Goal: Task Accomplishment & Management: Manage account settings

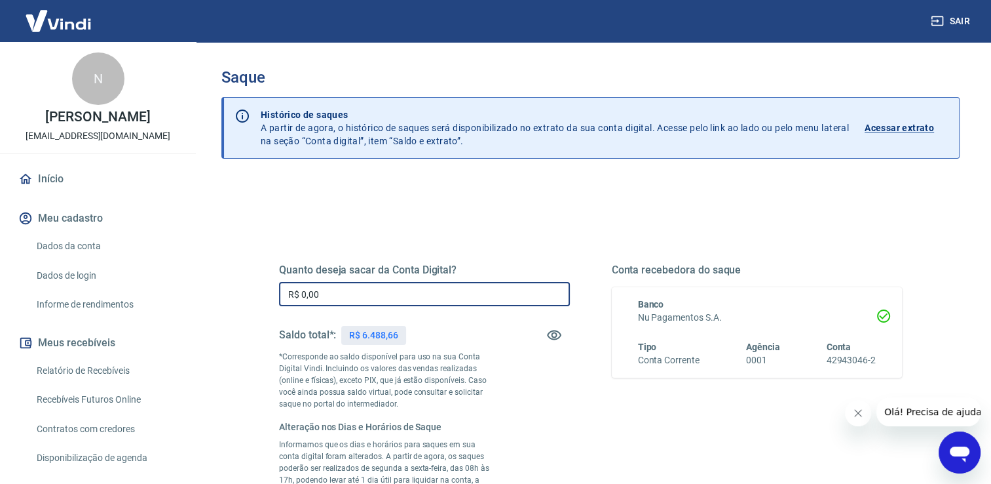
click at [390, 299] on input "R$ 0,00" at bounding box center [424, 294] width 291 height 24
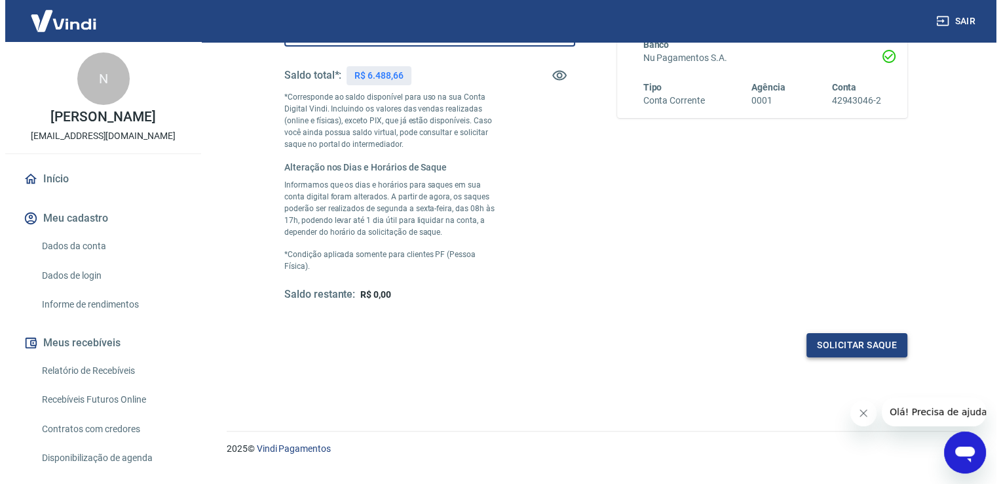
scroll to position [262, 0]
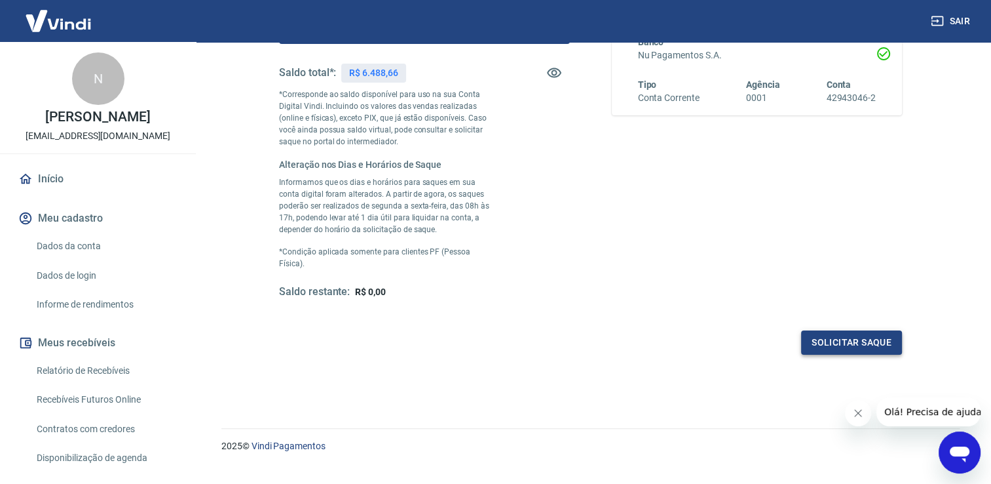
type input "R$ 6.488,66"
click at [867, 333] on button "Solicitar saque" at bounding box center [851, 342] width 101 height 24
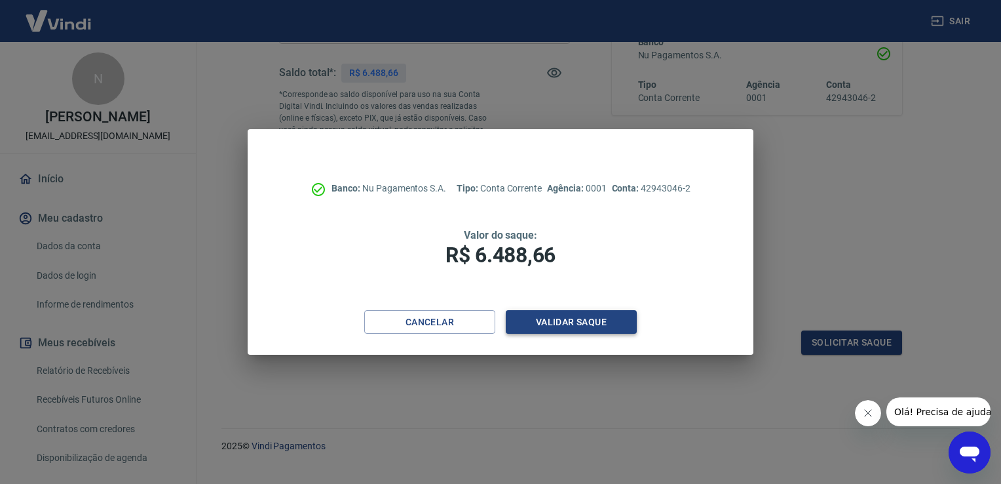
click at [593, 324] on button "Validar saque" at bounding box center [571, 322] width 131 height 24
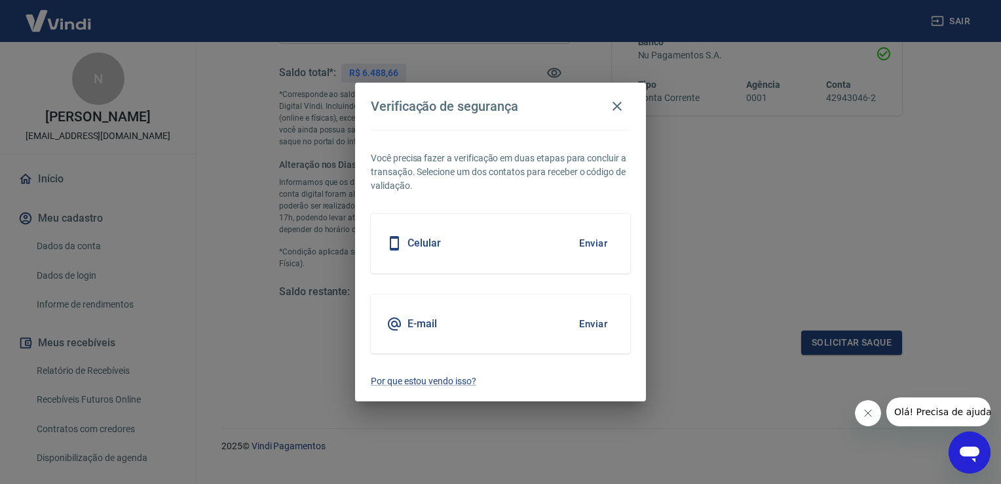
click at [468, 328] on div "E-mail Enviar" at bounding box center [500, 323] width 259 height 59
click at [592, 322] on button "Enviar" at bounding box center [593, 324] width 43 height 28
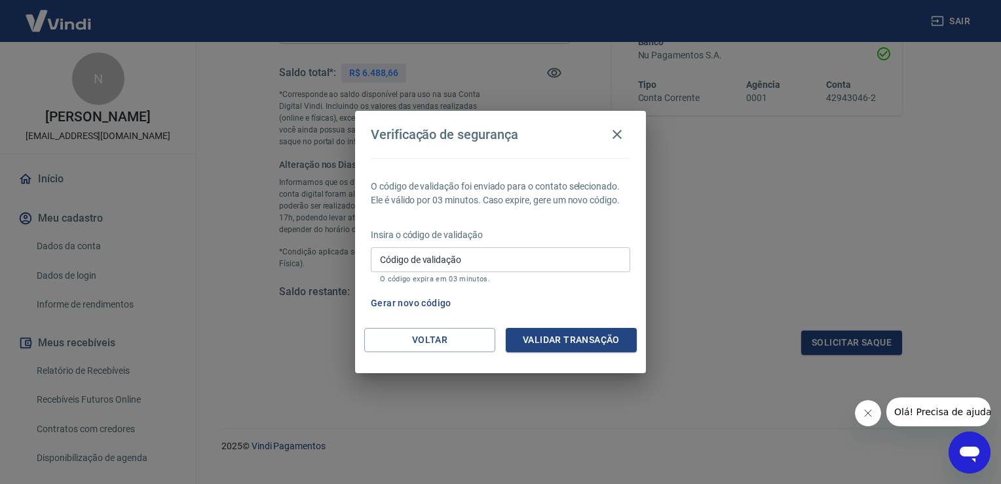
click at [388, 267] on input "Código de validação" at bounding box center [500, 259] width 259 height 24
type input "774524"
click at [544, 342] on button "Validar transação" at bounding box center [571, 340] width 131 height 24
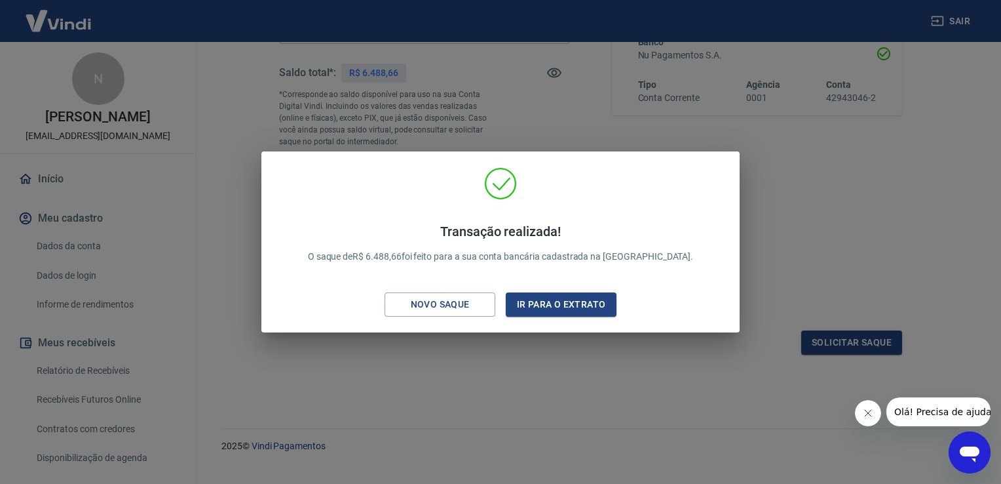
click at [628, 131] on div "Transação realizada! O saque de R$ 6.488,66 foi feito para a sua conta bancária…" at bounding box center [500, 242] width 1001 height 484
